Goal: Task Accomplishment & Management: Use online tool/utility

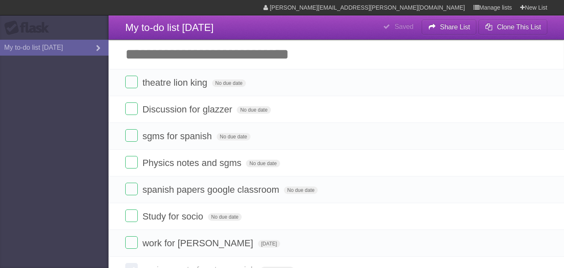
scroll to position [28, 0]
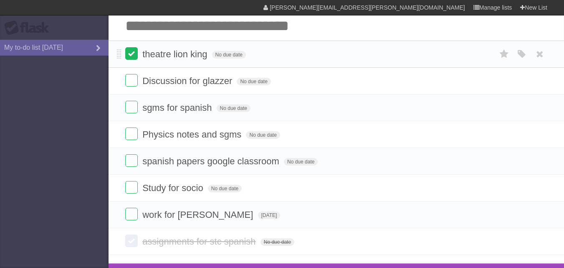
click at [130, 53] on label at bounding box center [131, 53] width 13 height 13
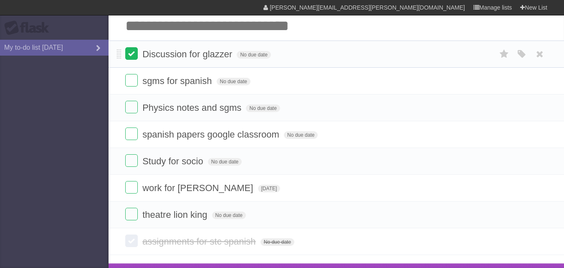
click at [129, 54] on label at bounding box center [131, 53] width 13 height 13
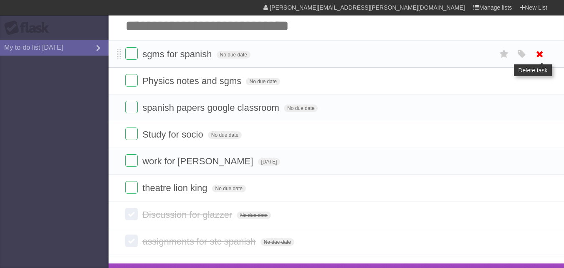
click at [539, 56] on icon at bounding box center [540, 54] width 12 height 14
click at [130, 83] on label at bounding box center [131, 80] width 13 height 13
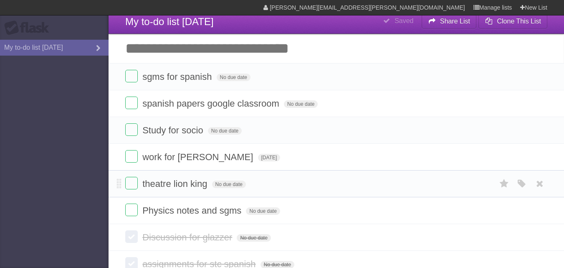
scroll to position [0, 0]
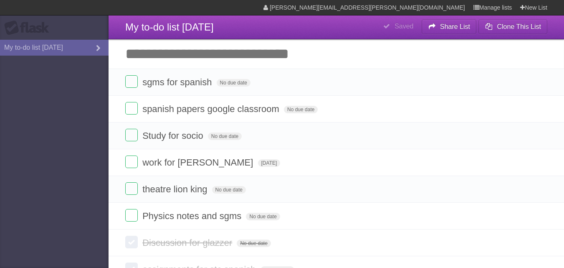
drag, startPoint x: 137, startPoint y: 215, endPoint x: 101, endPoint y: 83, distance: 136.4
click at [101, 83] on aside "Flask My to-do list [DATE]" at bounding box center [54, 134] width 109 height 268
click at [135, 219] on label at bounding box center [131, 215] width 13 height 13
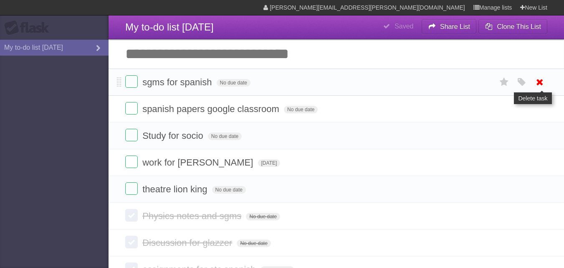
click at [539, 83] on icon at bounding box center [540, 82] width 12 height 14
click at [135, 162] on label at bounding box center [131, 161] width 13 height 13
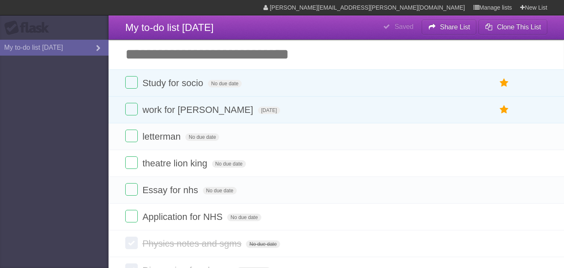
scroll to position [0, 0]
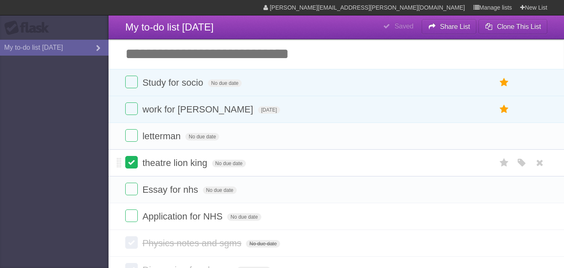
click at [129, 160] on label at bounding box center [131, 162] width 13 height 13
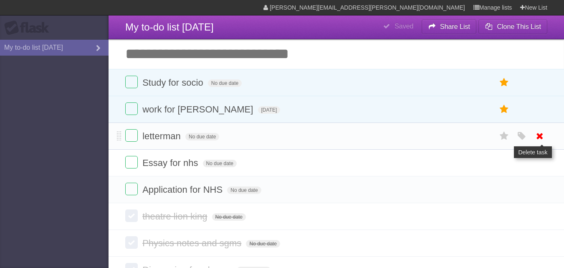
click at [546, 136] on link at bounding box center [540, 136] width 16 height 14
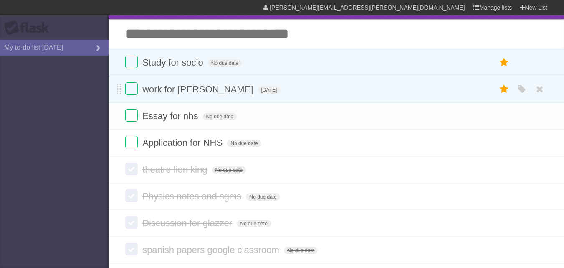
scroll to position [0, 0]
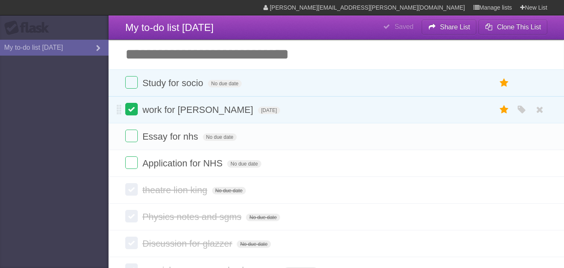
click at [136, 106] on label at bounding box center [131, 109] width 13 height 13
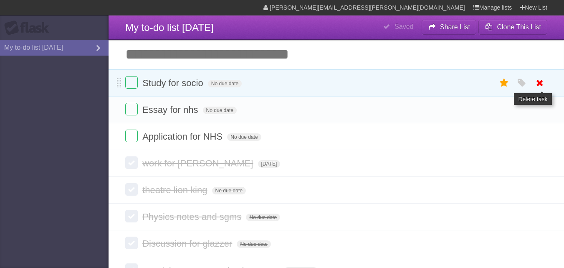
click at [538, 81] on icon at bounding box center [540, 83] width 12 height 14
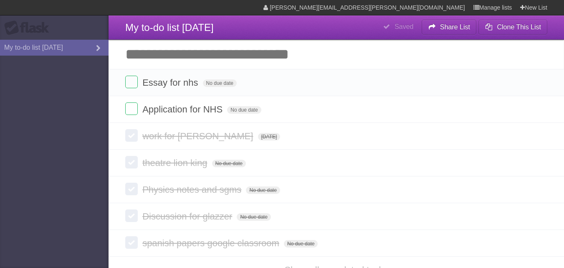
click at [273, 38] on header "**********" at bounding box center [336, 27] width 455 height 24
click at [206, 49] on input "Add another task" at bounding box center [336, 54] width 455 height 29
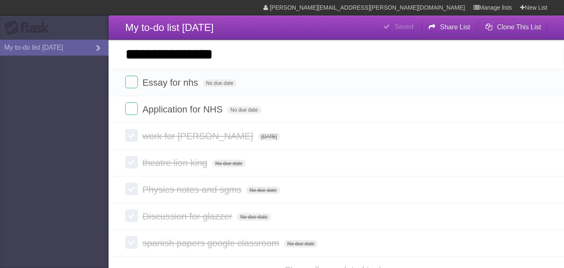
type input "**********"
click input "*********" at bounding box center [0, 0] width 0 height 0
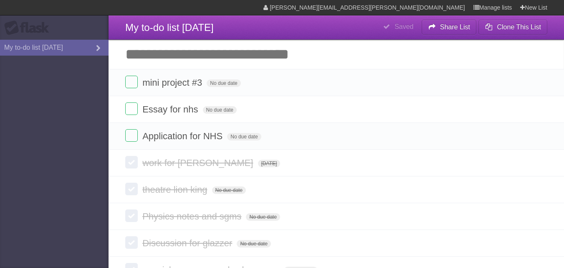
scroll to position [71, 0]
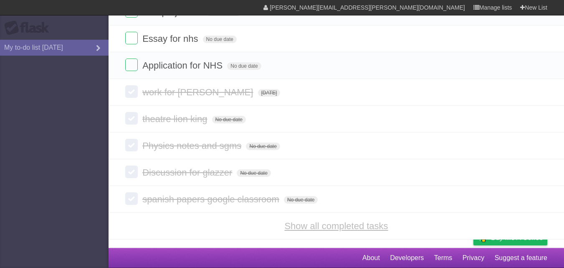
click at [350, 227] on link "Show all completed tasks" at bounding box center [335, 225] width 103 height 10
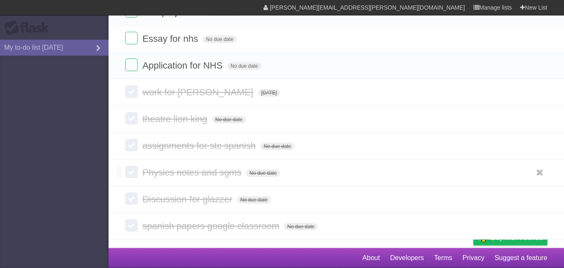
scroll to position [0, 0]
